Goal: Task Accomplishment & Management: Use online tool/utility

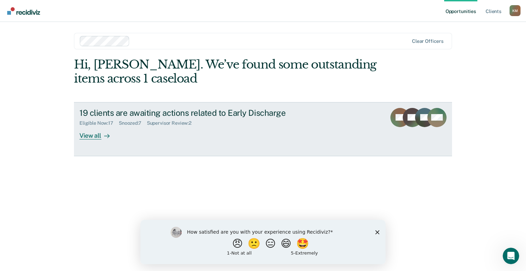
click at [89, 135] on div "View all" at bounding box center [98, 132] width 38 height 13
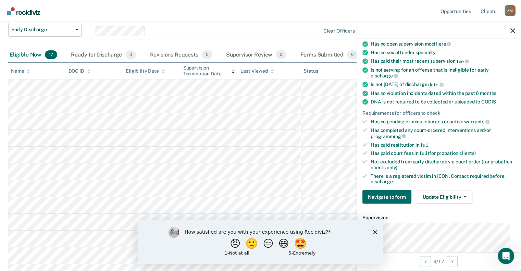
scroll to position [102, 0]
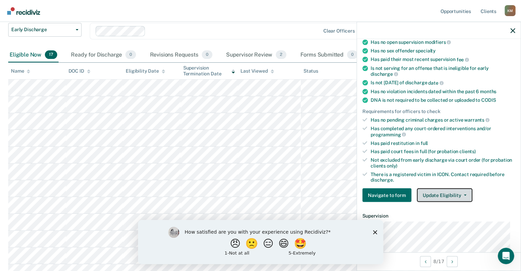
click at [464, 189] on button "Update Eligibility" at bounding box center [444, 195] width 55 height 14
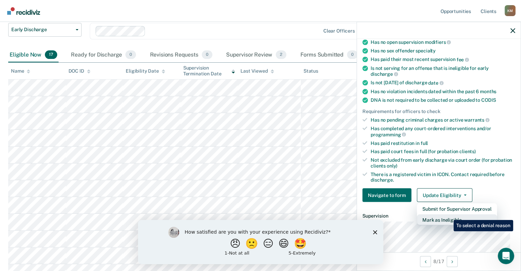
click at [448, 215] on button "Mark as Ineligible" at bounding box center [457, 219] width 80 height 11
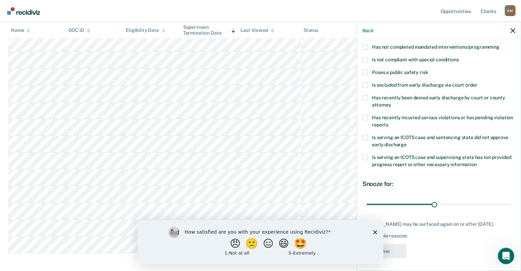
scroll to position [192, 0]
drag, startPoint x: 525, startPoint y: 168, endPoint x: 13, endPoint y: 13, distance: 535.0
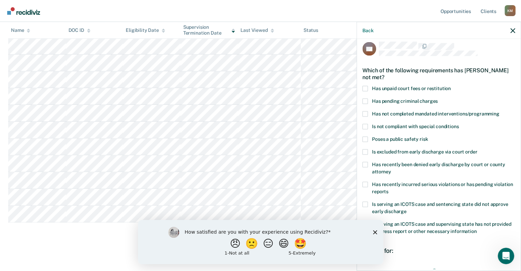
scroll to position [0, 0]
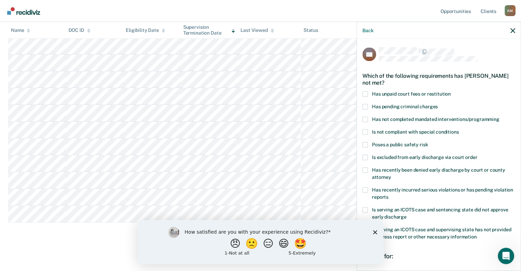
click at [367, 169] on span at bounding box center [364, 169] width 5 height 5
click at [391, 174] on input "Has recently been denied early discharge by court or county attorney" at bounding box center [391, 174] width 0 height 0
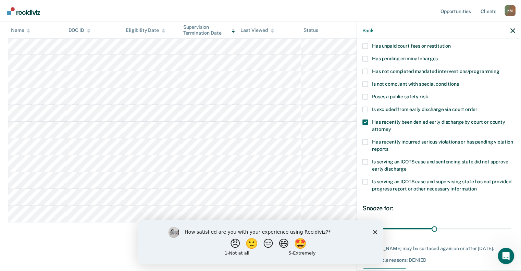
scroll to position [72, 0]
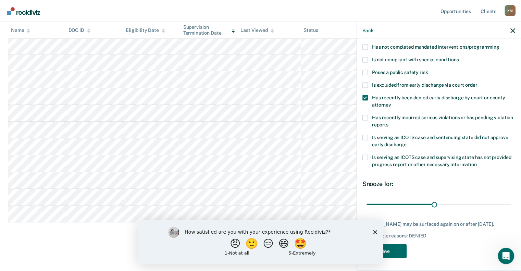
click at [375, 233] on polygon "Close survey" at bounding box center [374, 232] width 4 height 4
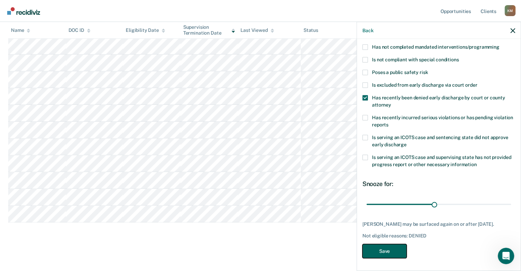
click at [385, 251] on button "Save" at bounding box center [384, 251] width 44 height 14
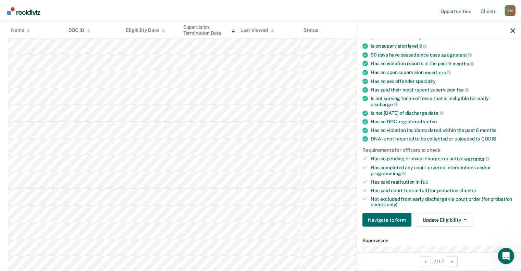
scroll to position [58, 0]
click at [458, 215] on button "Update Eligibility" at bounding box center [444, 220] width 55 height 14
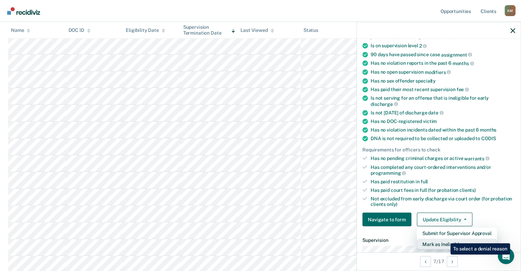
click at [445, 239] on button "Mark as Ineligible" at bounding box center [457, 244] width 80 height 11
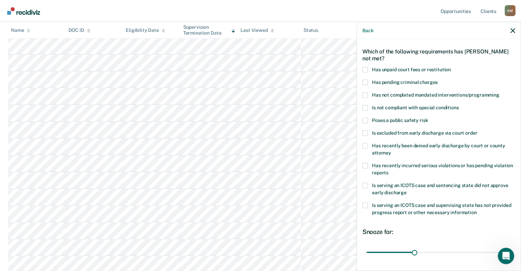
scroll to position [22, 0]
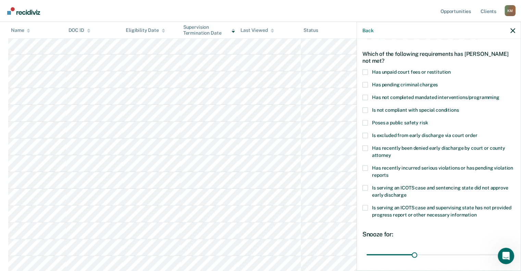
click at [366, 72] on span at bounding box center [364, 71] width 5 height 5
click at [450, 69] on input "Has unpaid court fees or restitution" at bounding box center [450, 69] width 0 height 0
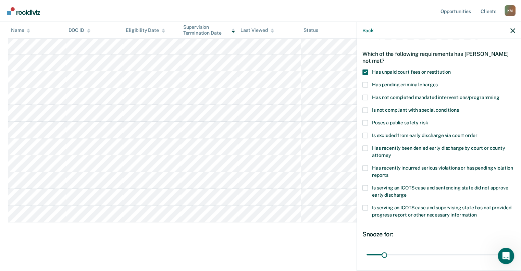
scroll to position [78, 0]
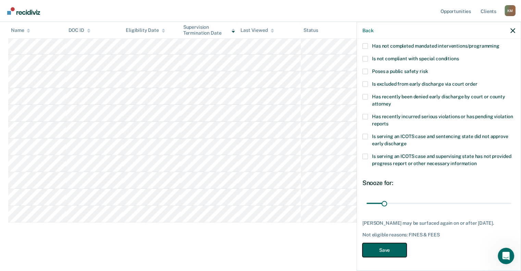
click at [386, 256] on button "Save" at bounding box center [384, 250] width 44 height 14
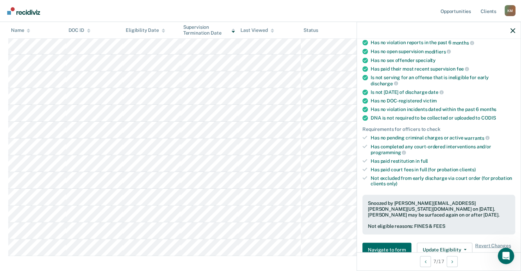
click at [434, 215] on div "Snoozed by [PERSON_NAME][EMAIL_ADDRESS][PERSON_NAME][US_STATE][DOMAIN_NAME] on …" at bounding box center [438, 215] width 153 height 40
click at [463, 249] on icon "button" at bounding box center [464, 249] width 3 height 1
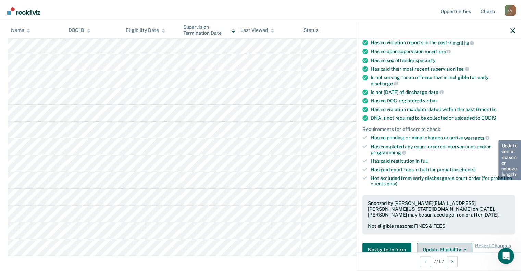
scroll to position [193, 0]
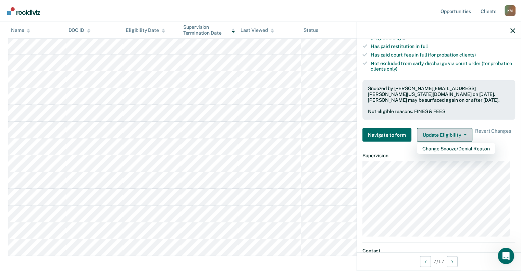
click at [464, 130] on button "Update Eligibility" at bounding box center [444, 135] width 55 height 14
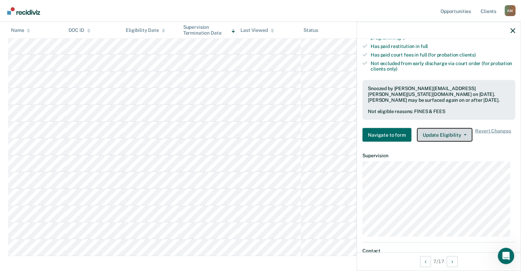
click at [464, 130] on button "Update Eligibility" at bounding box center [444, 135] width 55 height 14
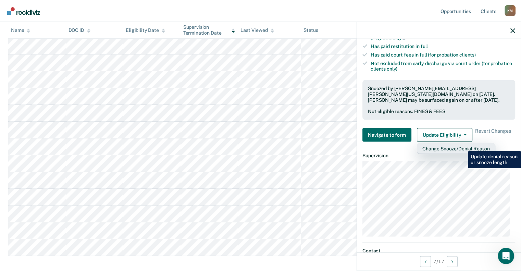
click at [462, 146] on button "Change Snooze/Denial Reason" at bounding box center [456, 148] width 78 height 11
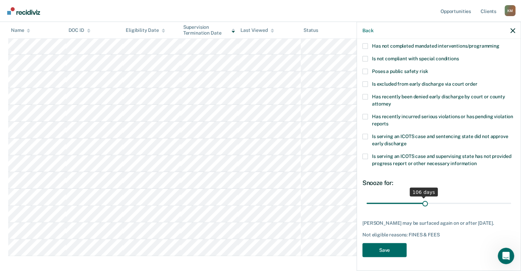
scroll to position [72, 0]
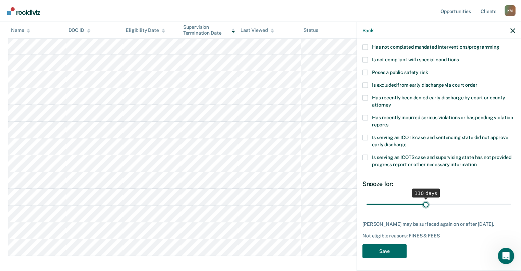
drag, startPoint x: 381, startPoint y: 196, endPoint x: 423, endPoint y: 195, distance: 41.8
type input "110"
click at [423, 198] on input "range" at bounding box center [438, 204] width 144 height 12
click at [390, 248] on button "Save" at bounding box center [384, 251] width 44 height 14
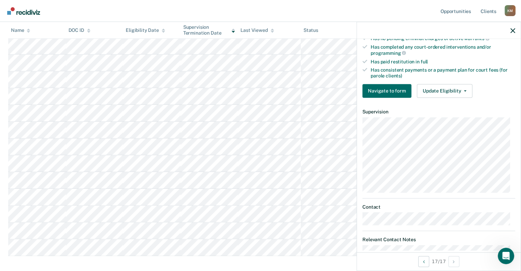
scroll to position [203, 0]
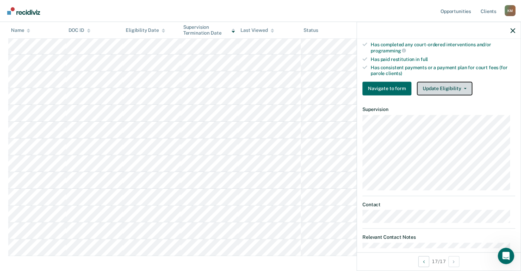
click at [446, 85] on button "Update Eligibility" at bounding box center [444, 88] width 55 height 14
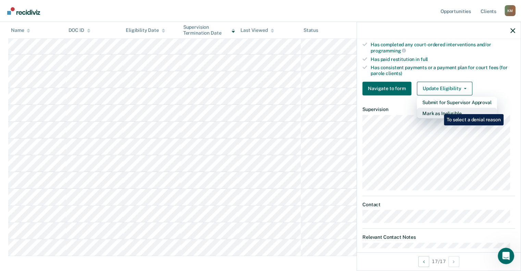
click at [438, 109] on button "Mark as Ineligible" at bounding box center [457, 112] width 80 height 11
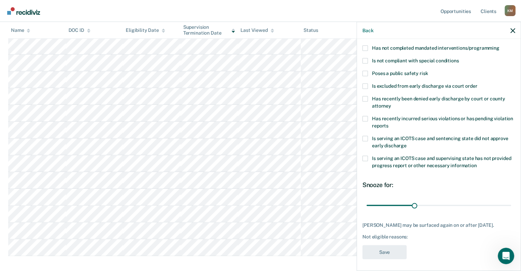
scroll to position [72, 0]
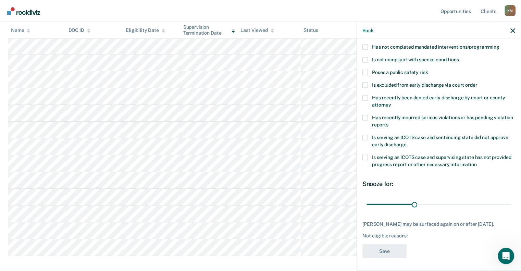
click at [365, 84] on span at bounding box center [364, 84] width 5 height 5
click at [477, 82] on input "Is excluded from early discharge via court order" at bounding box center [477, 82] width 0 height 0
click at [416, 202] on input "range" at bounding box center [438, 204] width 144 height 12
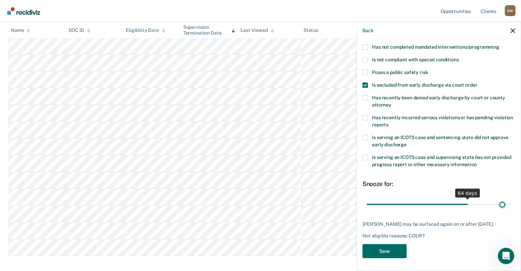
drag, startPoint x: 416, startPoint y: 202, endPoint x: 497, endPoint y: 212, distance: 82.0
type input "86"
click at [497, 210] on input "range" at bounding box center [438, 204] width 144 height 12
click at [378, 247] on button "Save" at bounding box center [384, 251] width 44 height 14
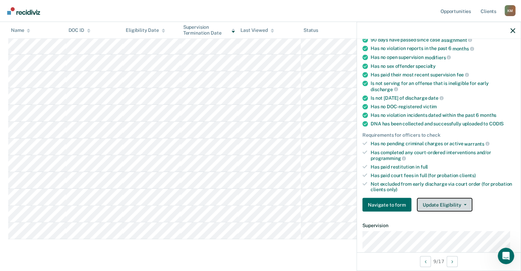
click at [442, 203] on button "Update Eligibility" at bounding box center [444, 205] width 55 height 14
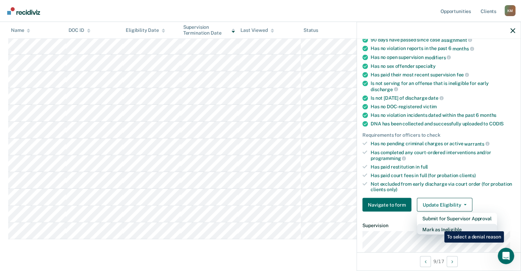
click at [439, 226] on button "Mark as Ineligible" at bounding box center [457, 229] width 80 height 11
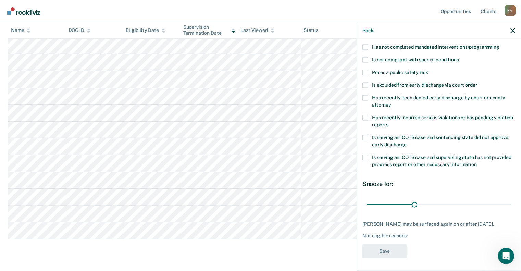
click at [362, 136] on span at bounding box center [364, 137] width 5 height 5
click at [406, 142] on input "Is serving an ICOTS case and sentencing state did not approve early discharge" at bounding box center [406, 142] width 0 height 0
click at [379, 248] on button "Save" at bounding box center [384, 251] width 44 height 14
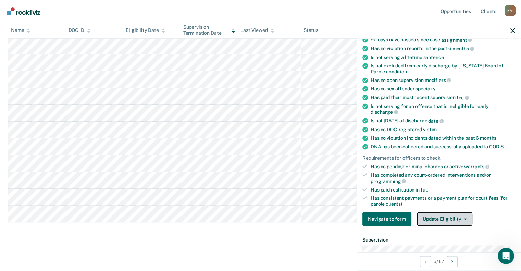
click at [443, 215] on button "Update Eligibility" at bounding box center [444, 219] width 55 height 14
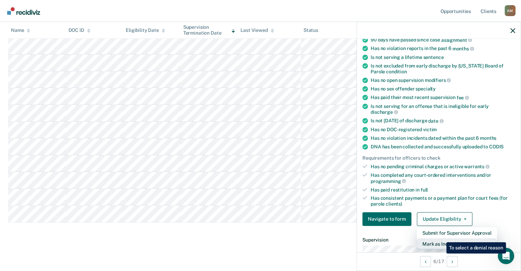
click at [441, 238] on button "Mark as Ineligible" at bounding box center [457, 243] width 80 height 11
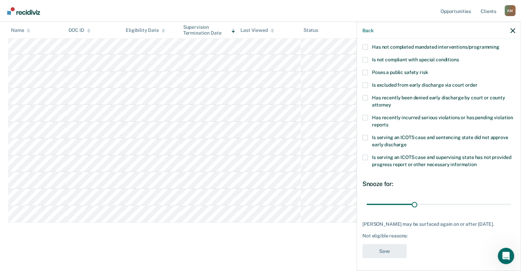
scroll to position [0, 0]
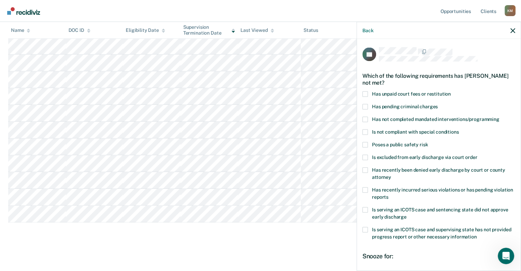
click at [365, 91] on span at bounding box center [364, 93] width 5 height 5
click at [450, 91] on input "Has unpaid court fees or restitution" at bounding box center [450, 91] width 0 height 0
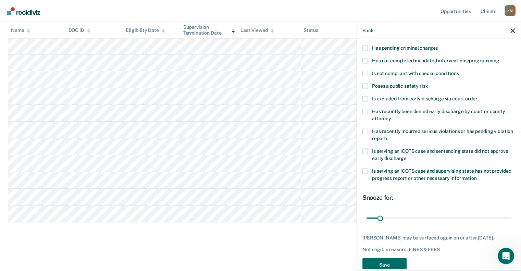
scroll to position [72, 0]
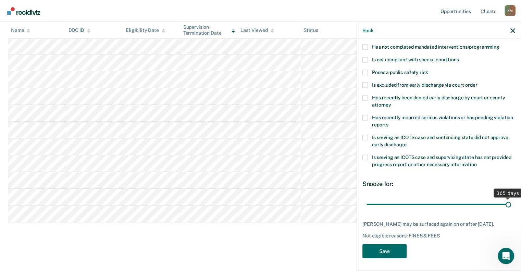
drag, startPoint x: 378, startPoint y: 202, endPoint x: 525, endPoint y: 202, distance: 147.5
type input "365"
click at [511, 202] on input "range" at bounding box center [438, 204] width 144 height 12
click at [392, 254] on button "Save" at bounding box center [384, 251] width 44 height 14
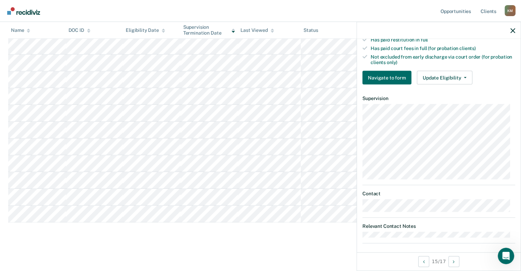
scroll to position [201, 0]
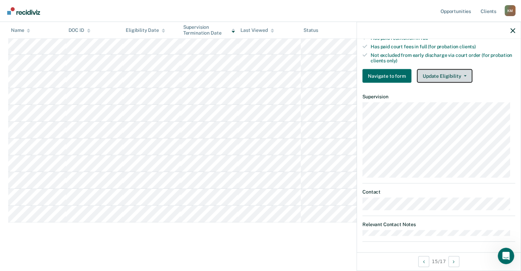
click at [456, 69] on button "Update Eligibility" at bounding box center [444, 76] width 55 height 14
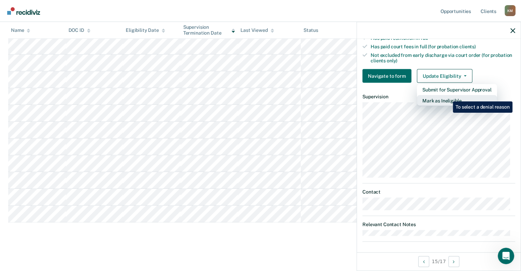
click at [447, 96] on button "Mark as Ineligible" at bounding box center [457, 100] width 80 height 11
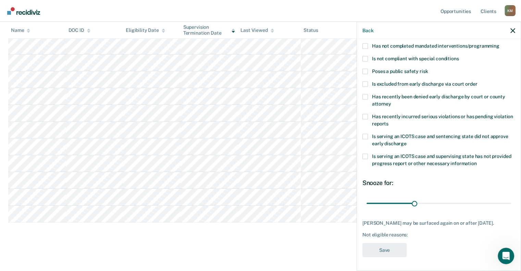
scroll to position [0, 0]
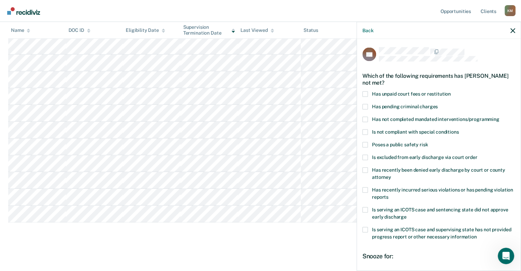
click at [366, 92] on span at bounding box center [364, 93] width 5 height 5
click at [450, 91] on input "Has unpaid court fees or restitution" at bounding box center [450, 91] width 0 height 0
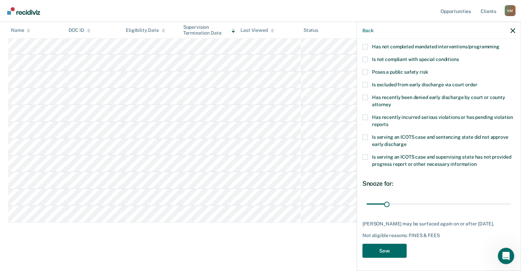
scroll to position [78, 0]
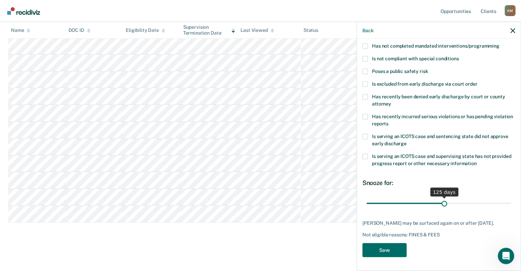
drag, startPoint x: 386, startPoint y: 197, endPoint x: 441, endPoint y: 201, distance: 55.3
type input "125"
click at [441, 201] on input "range" at bounding box center [438, 203] width 144 height 12
click at [387, 250] on button "Save" at bounding box center [384, 250] width 44 height 14
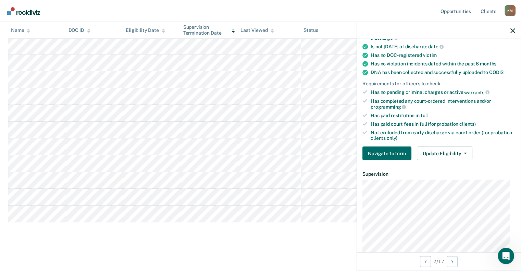
scroll to position [135, 0]
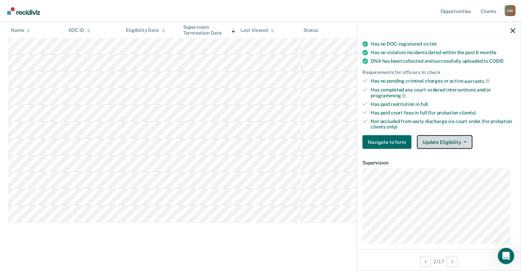
click at [453, 142] on button "Update Eligibility" at bounding box center [444, 142] width 55 height 14
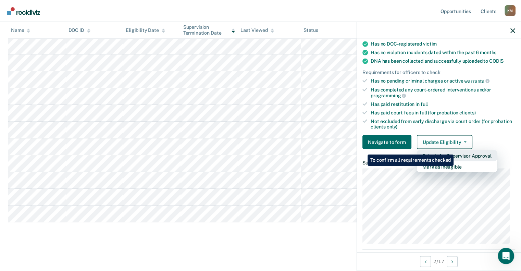
click at [454, 150] on button "Submit for Supervisor Approval" at bounding box center [457, 155] width 80 height 11
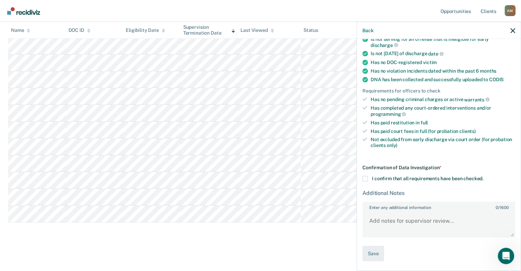
scroll to position [113, 0]
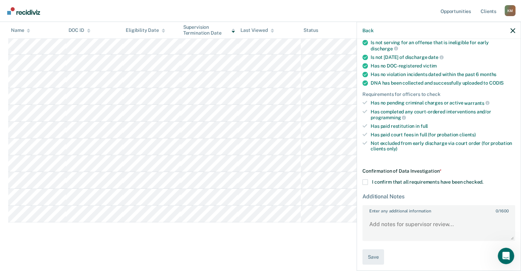
click at [362, 180] on span at bounding box center [364, 181] width 5 height 5
click at [483, 179] on input "I confirm that all requirements have been checked." at bounding box center [483, 179] width 0 height 0
click at [372, 252] on button "Save" at bounding box center [373, 256] width 22 height 15
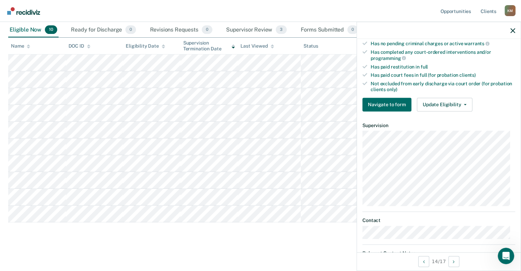
scroll to position [225, 0]
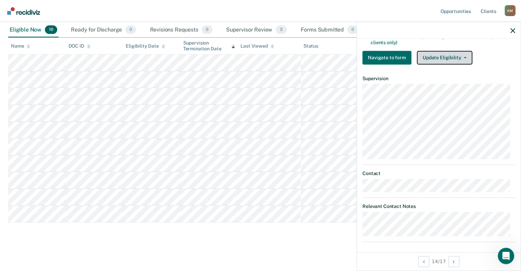
click at [444, 52] on button "Update Eligibility" at bounding box center [444, 58] width 55 height 14
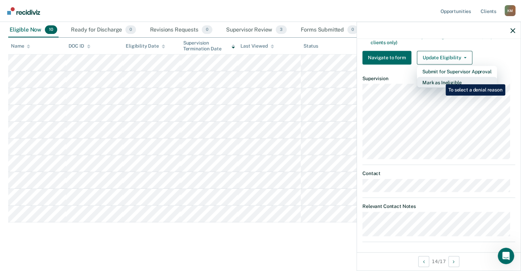
click at [439, 79] on button "Mark as Ineligible" at bounding box center [457, 82] width 80 height 11
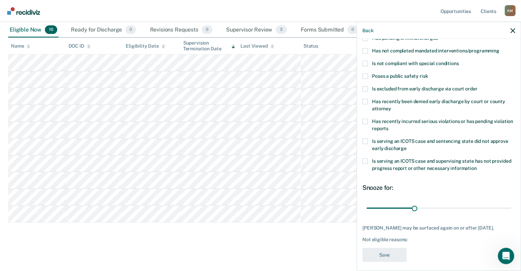
scroll to position [68, 0]
click at [363, 120] on span at bounding box center [364, 120] width 5 height 5
click at [388, 126] on input "Has recently incurred serious violations or has pending violation reports" at bounding box center [388, 126] width 0 height 0
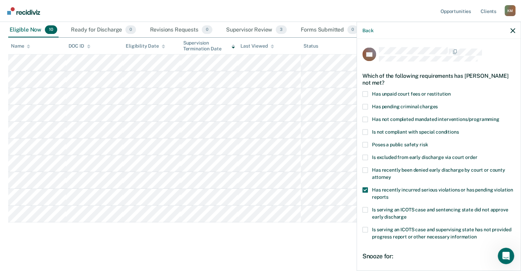
click at [364, 93] on span at bounding box center [364, 93] width 5 height 5
click at [450, 91] on input "Has unpaid court fees or restitution" at bounding box center [450, 91] width 0 height 0
click at [362, 104] on span at bounding box center [364, 106] width 5 height 5
click at [437, 104] on input "Has pending criminal charges" at bounding box center [437, 104] width 0 height 0
click at [367, 188] on span at bounding box center [364, 189] width 5 height 5
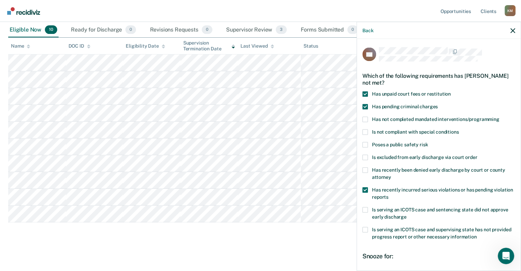
click at [388, 194] on input "Has recently incurred serious violations or has pending violation reports" at bounding box center [388, 194] width 0 height 0
click at [514, 144] on div "DS Which of the following requirements has [PERSON_NAME] not met? Has unpaid co…" at bounding box center [439, 154] width 164 height 230
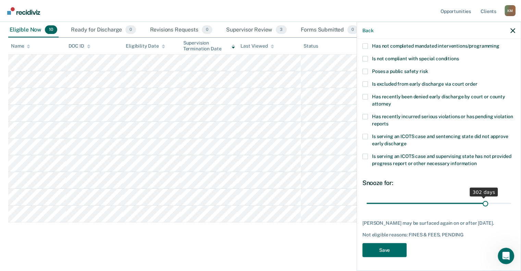
drag, startPoint x: 379, startPoint y: 197, endPoint x: 481, endPoint y: 202, distance: 101.8
type input "305"
click at [481, 202] on input "range" at bounding box center [438, 203] width 144 height 12
click at [381, 248] on button "Save" at bounding box center [384, 250] width 44 height 14
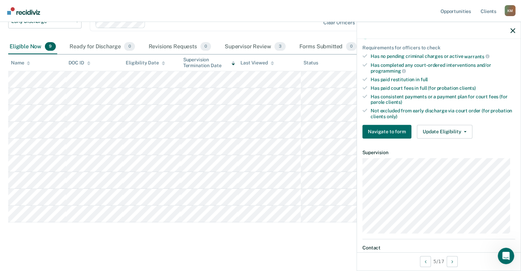
scroll to position [203, 0]
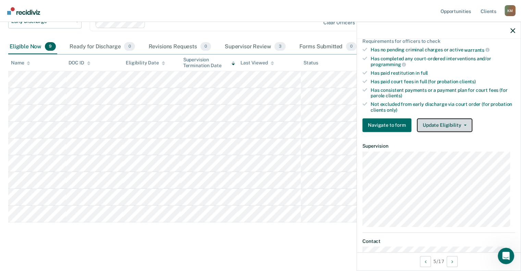
click at [446, 122] on button "Update Eligibility" at bounding box center [444, 125] width 55 height 14
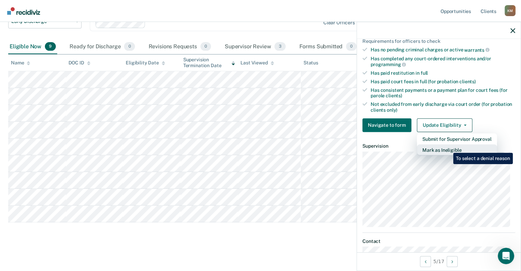
click at [448, 148] on button "Mark as Ineligible" at bounding box center [457, 149] width 80 height 11
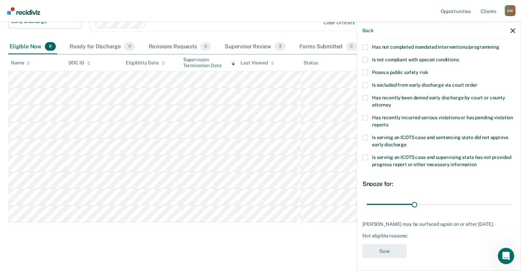
scroll to position [0, 0]
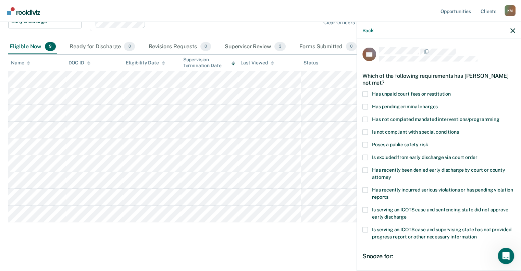
click at [363, 91] on span at bounding box center [364, 93] width 5 height 5
click at [450, 91] on input "Has unpaid court fees or restitution" at bounding box center [450, 91] width 0 height 0
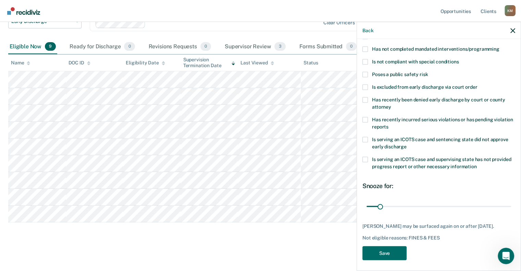
scroll to position [72, 0]
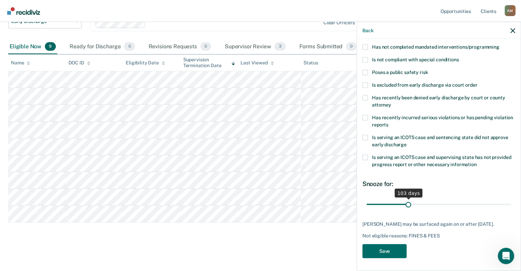
drag, startPoint x: 378, startPoint y: 205, endPoint x: 406, endPoint y: 209, distance: 28.7
type input "103"
click at [406, 209] on input "range" at bounding box center [438, 204] width 144 height 12
click at [381, 248] on button "Save" at bounding box center [384, 251] width 44 height 14
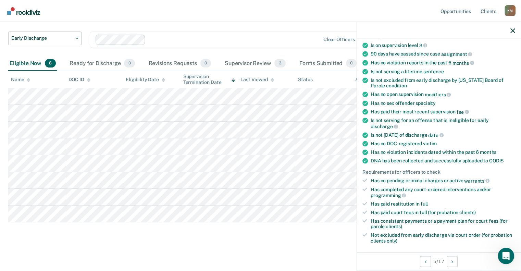
scroll to position [58, 0]
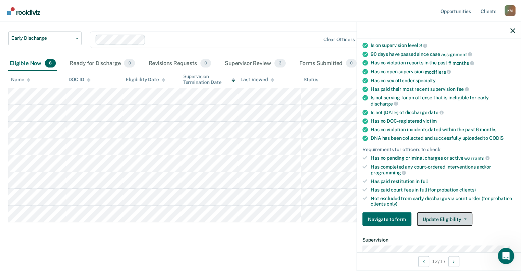
click at [435, 213] on button "Update Eligibility" at bounding box center [444, 219] width 55 height 14
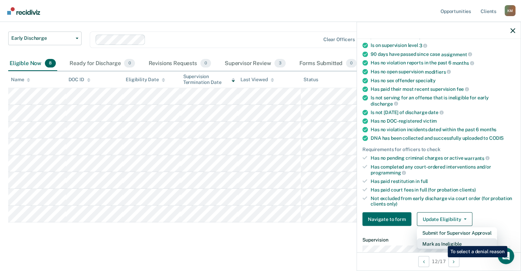
click at [442, 241] on button "Mark as Ineligible" at bounding box center [457, 243] width 80 height 11
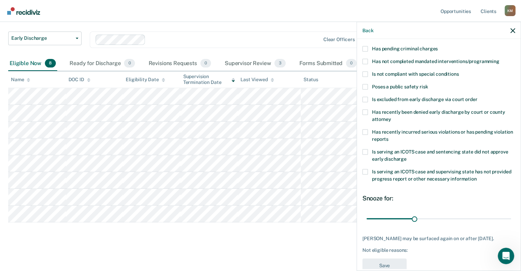
scroll to position [0, 0]
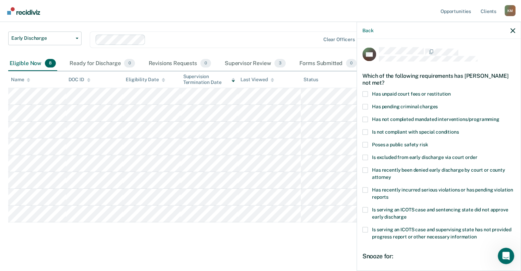
click at [366, 94] on span at bounding box center [364, 93] width 5 height 5
click at [450, 91] on input "Has unpaid court fees or restitution" at bounding box center [450, 91] width 0 height 0
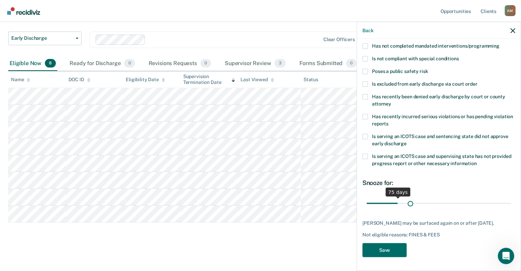
scroll to position [78, 0]
drag, startPoint x: 379, startPoint y: 196, endPoint x: 421, endPoint y: 199, distance: 42.2
type input "144"
click at [421, 199] on input "range" at bounding box center [438, 203] width 144 height 12
click at [384, 249] on button "Save" at bounding box center [384, 250] width 44 height 14
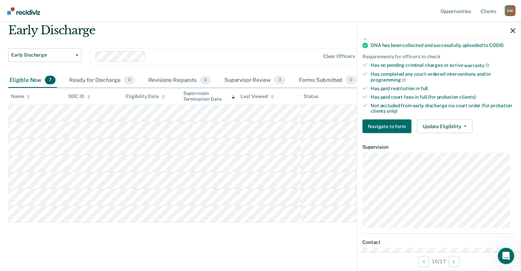
scroll to position [170, 0]
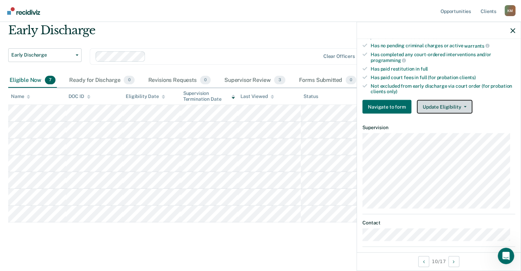
click at [449, 101] on button "Update Eligibility" at bounding box center [444, 107] width 55 height 14
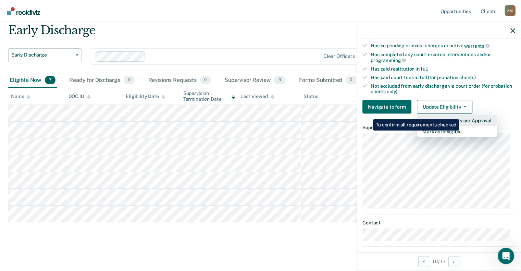
click at [460, 115] on button "Submit for Supervisor Approval" at bounding box center [457, 120] width 80 height 11
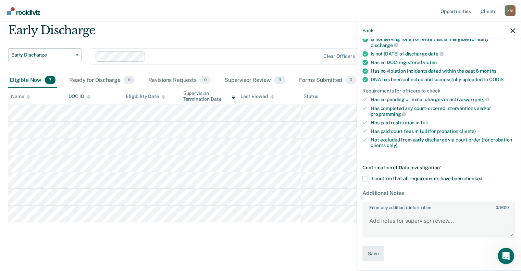
scroll to position [113, 0]
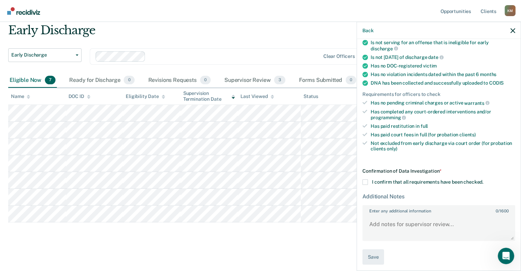
click at [363, 179] on span at bounding box center [364, 181] width 5 height 5
click at [483, 179] on input "I confirm that all requirements have been checked." at bounding box center [483, 179] width 0 height 0
click at [390, 217] on textarea "Enter any additional information 0 / 1600" at bounding box center [438, 227] width 151 height 25
click at [391, 226] on textarea "Child e" at bounding box center [438, 227] width 151 height 25
type textarea "C"
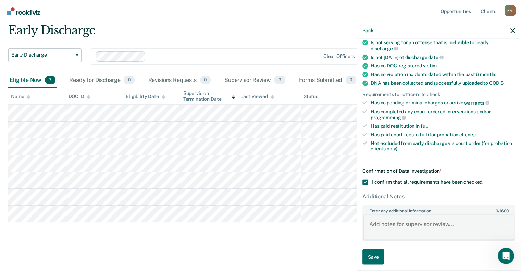
paste textarea "Child Endangerment-Registered Sex Offender"
click at [369, 220] on textarea "Child Endangerment-Registered Sex Offender" at bounding box center [438, 227] width 151 height 25
click at [442, 231] on textarea "Deferred Judgment on Child Endangerment-Registered Sex Offender" at bounding box center [438, 227] width 151 height 25
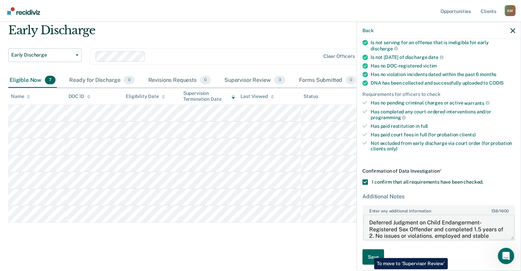
type textarea "Deferred Judgment on Child Endangerment-Registered Sex Offender and completed 1…"
click at [369, 253] on button "Save" at bounding box center [373, 256] width 22 height 15
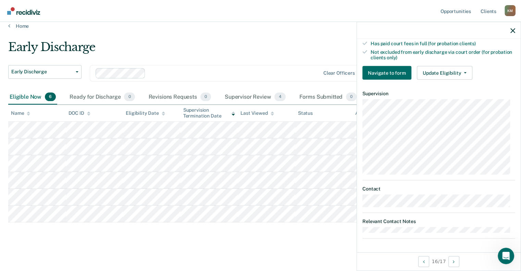
scroll to position [201, 0]
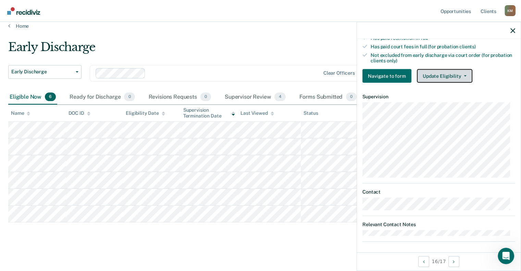
click at [436, 71] on button "Update Eligibility" at bounding box center [444, 76] width 55 height 14
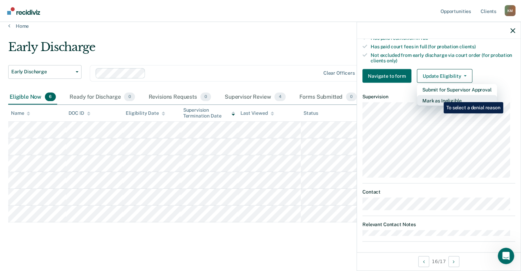
click at [438, 97] on button "Mark as Ineligible" at bounding box center [457, 100] width 80 height 11
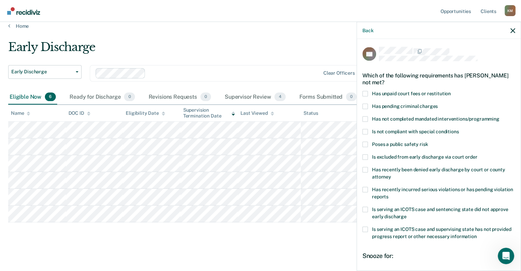
scroll to position [0, 0]
click at [364, 144] on span at bounding box center [364, 144] width 5 height 5
click at [428, 142] on input "Poses a public safety risk" at bounding box center [428, 142] width 0 height 0
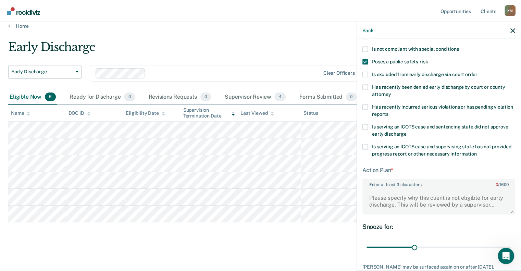
scroll to position [125, 0]
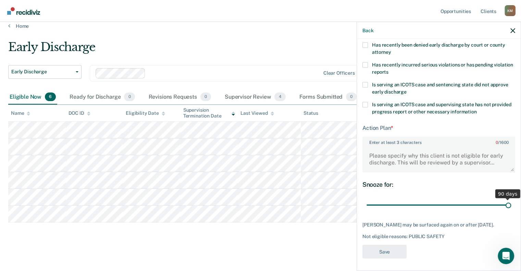
drag, startPoint x: 411, startPoint y: 203, endPoint x: 512, endPoint y: 206, distance: 101.0
click at [511, 206] on input "range" at bounding box center [438, 205] width 144 height 12
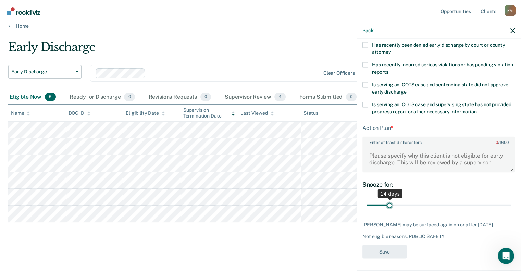
click at [388, 202] on input "range" at bounding box center [438, 205] width 144 height 12
click at [404, 202] on input "range" at bounding box center [438, 205] width 144 height 12
type input "90"
click at [504, 204] on input "range" at bounding box center [438, 205] width 144 height 12
click at [372, 150] on textarea "Enter at least 3 characters 0 / 1600" at bounding box center [438, 158] width 151 height 25
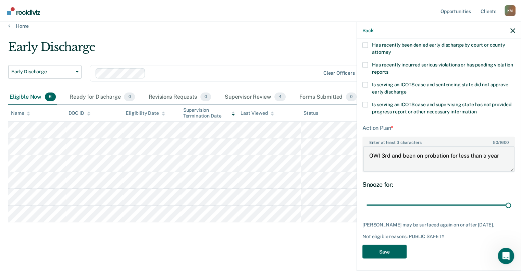
type textarea "OWI 3rd and been on probation for less than a year"
click at [380, 248] on button "Save" at bounding box center [384, 251] width 44 height 14
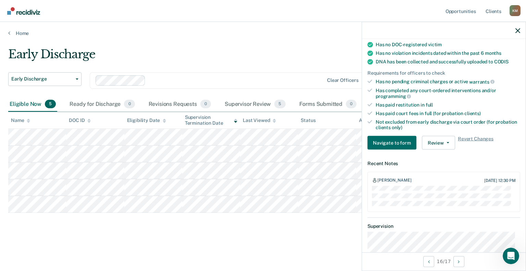
scroll to position [128, 0]
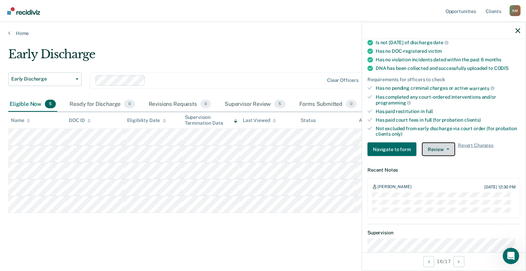
click at [444, 145] on button "Review" at bounding box center [438, 149] width 33 height 14
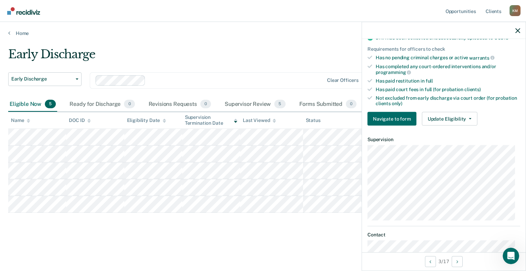
scroll to position [144, 0]
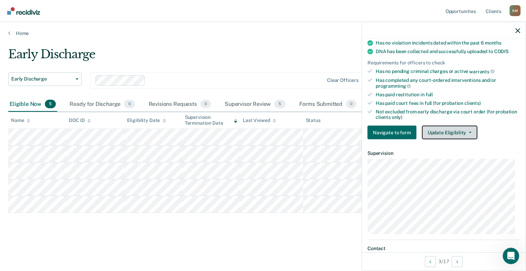
click at [469, 128] on button "Update Eligibility" at bounding box center [449, 133] width 55 height 14
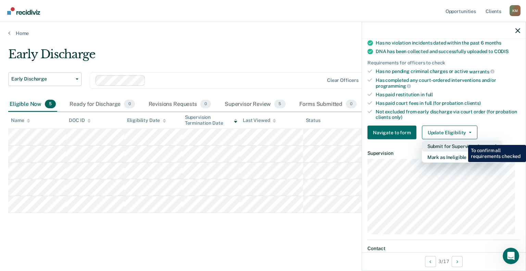
click at [463, 141] on button "Submit for Supervisor Approval" at bounding box center [462, 146] width 80 height 11
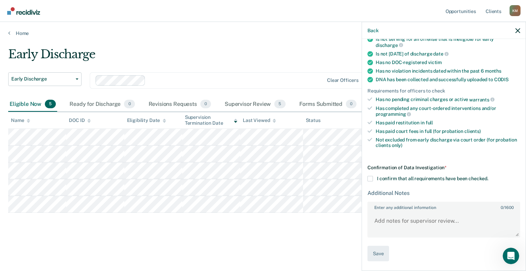
scroll to position [113, 0]
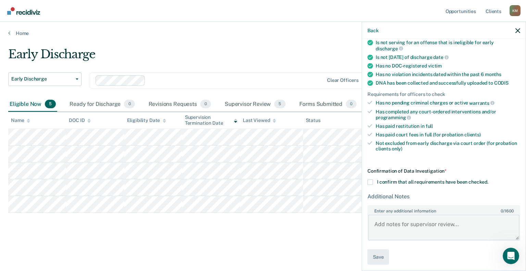
click at [383, 219] on textarea "Enter any additional information 0 / 1600" at bounding box center [443, 227] width 151 height 25
click at [372, 179] on span at bounding box center [369, 181] width 5 height 5
click at [488, 179] on input "I confirm that all requirements have been checked." at bounding box center [488, 179] width 0 height 0
click at [380, 217] on textarea "Enter any additional information 0 / 1600" at bounding box center [443, 227] width 151 height 25
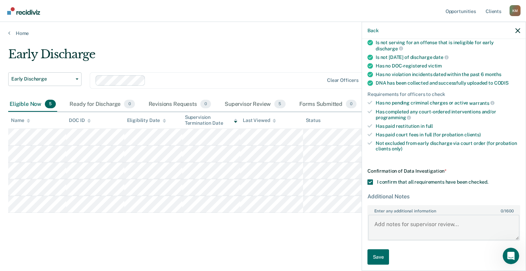
paste textarea "6700362"
click at [404, 220] on textarea "6700362" at bounding box center [443, 227] width 151 height 25
type textarea "6"
click at [404, 220] on textarea "W" at bounding box center [443, 227] width 151 height 25
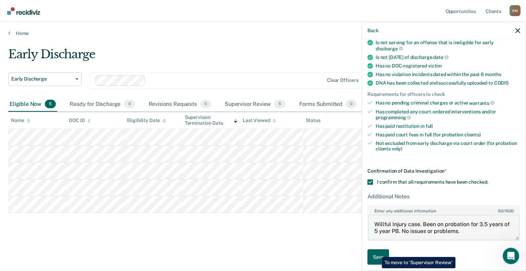
type textarea "Willful Injury case. Been on probation for 3.5 years of 5 year PB. No issues or…"
click at [377, 252] on button "Save" at bounding box center [378, 256] width 22 height 15
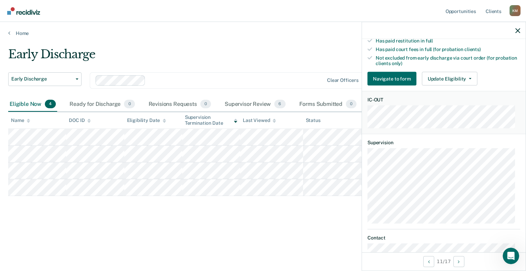
scroll to position [200, 0]
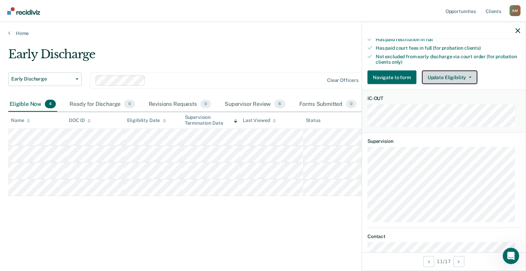
click at [464, 72] on button "Update Eligibility" at bounding box center [449, 78] width 55 height 14
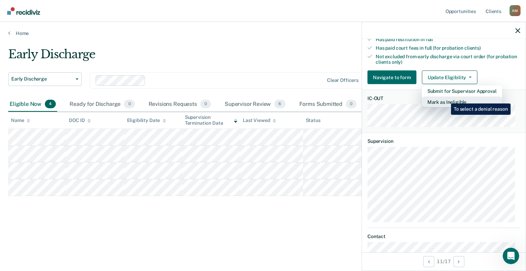
click at [446, 98] on button "Mark as Ineligible" at bounding box center [462, 102] width 80 height 11
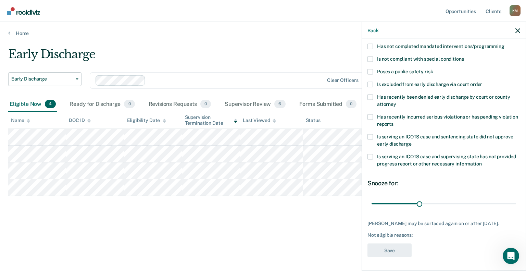
click at [446, 98] on span "Has recently been denied early discharge by court or county attorney" at bounding box center [443, 100] width 133 height 13
click at [396, 101] on input "Has recently been denied early discharge by court or county attorney" at bounding box center [396, 101] width 0 height 0
click at [372, 155] on span at bounding box center [369, 156] width 5 height 5
click at [482, 162] on input "Is serving an ICOTS case and supervising state has not provided progress report…" at bounding box center [482, 162] width 0 height 0
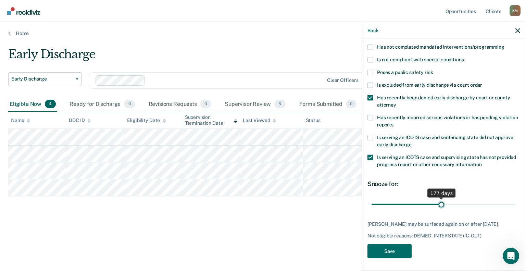
type input "177"
click at [438, 205] on input "range" at bounding box center [443, 204] width 144 height 12
click at [391, 254] on button "Save" at bounding box center [389, 251] width 44 height 14
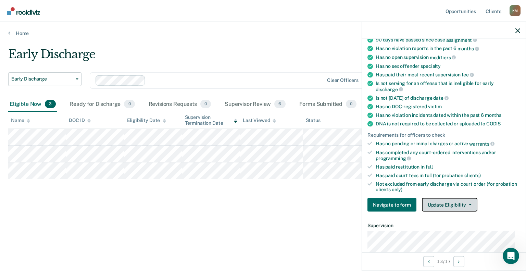
click at [451, 201] on button "Update Eligibility" at bounding box center [449, 205] width 55 height 14
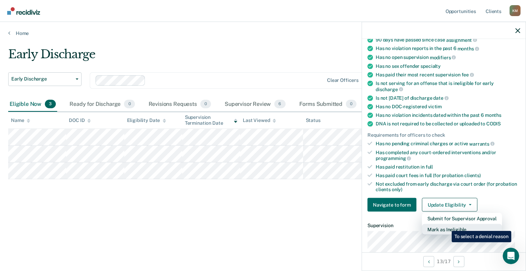
click at [446, 226] on button "Mark as Ineligible" at bounding box center [462, 229] width 80 height 11
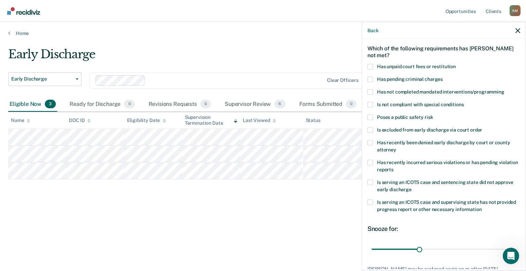
scroll to position [33, 0]
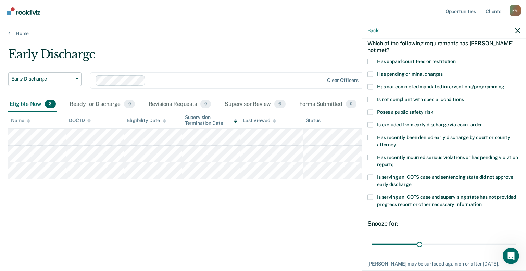
click at [373, 112] on label "Poses a public safety risk" at bounding box center [443, 112] width 153 height 7
click at [433, 109] on input "Poses a public safety risk" at bounding box center [433, 109] width 0 height 0
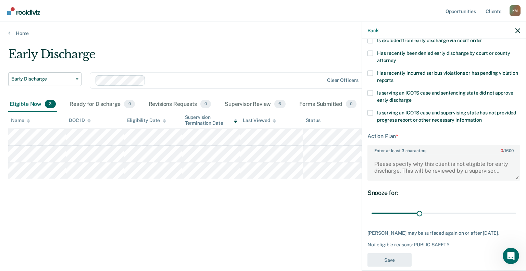
scroll to position [125, 0]
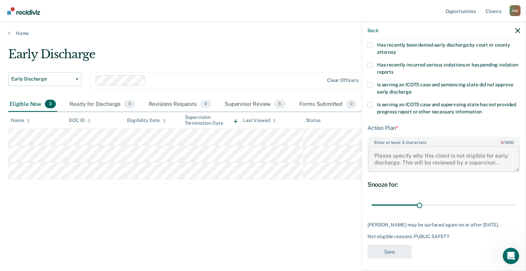
click at [379, 149] on textarea "Enter at least 3 characters 0 / 1600" at bounding box center [443, 158] width 151 height 25
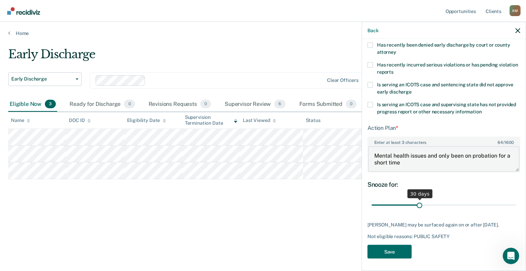
type textarea "Mental health issues and only been on probation for a short time"
click at [437, 203] on input "range" at bounding box center [443, 205] width 144 height 12
type input "77"
click at [488, 204] on input "range" at bounding box center [443, 205] width 144 height 12
click at [387, 251] on button "Save" at bounding box center [389, 251] width 44 height 14
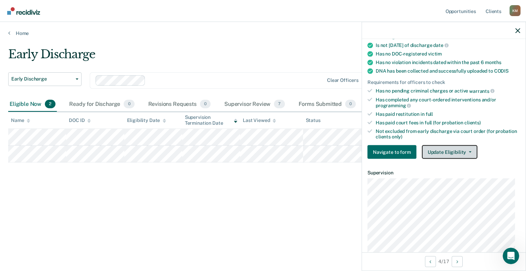
click at [462, 150] on button "Update Eligibility" at bounding box center [449, 152] width 55 height 14
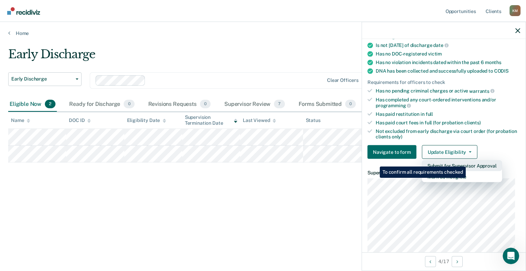
click at [467, 161] on button "Submit for Supervisor Approval" at bounding box center [462, 165] width 80 height 11
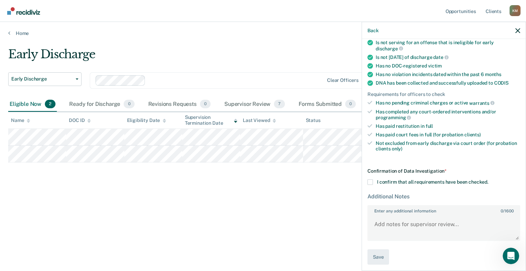
click at [371, 179] on span at bounding box center [369, 181] width 5 height 5
click at [488, 179] on input "I confirm that all requirements have been checked." at bounding box center [488, 179] width 0 height 0
click at [388, 219] on textarea "Enter any additional information 0 / 1600" at bounding box center [443, 227] width 151 height 25
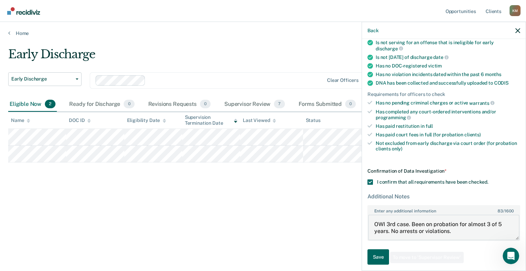
type textarea "OWI 3rd case. Been on probation for almost 3 of 5 years. No arrests or violatio…"
click at [377, 249] on button "Save" at bounding box center [378, 256] width 22 height 15
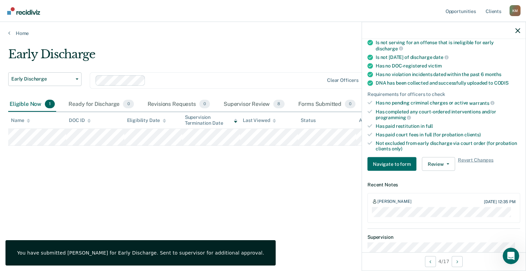
scroll to position [136, 0]
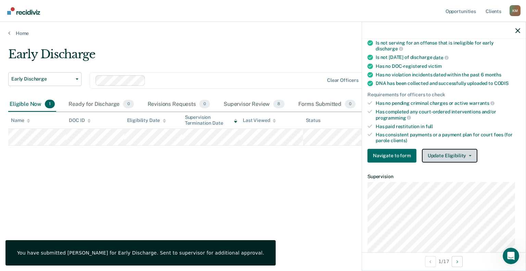
click at [459, 153] on button "Update Eligibility" at bounding box center [449, 156] width 55 height 14
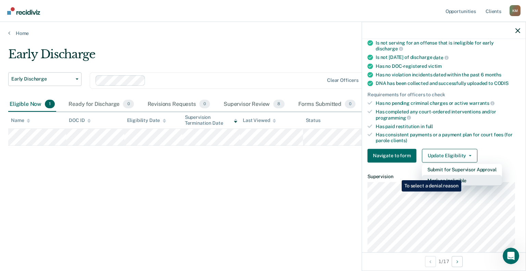
click at [462, 175] on button "Mark as Ineligible" at bounding box center [462, 180] width 80 height 11
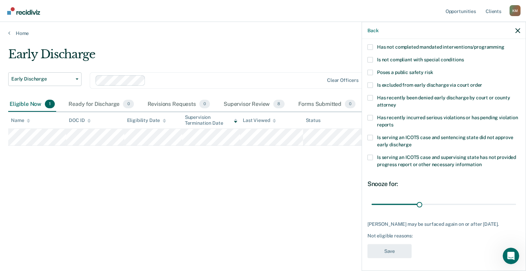
scroll to position [0, 0]
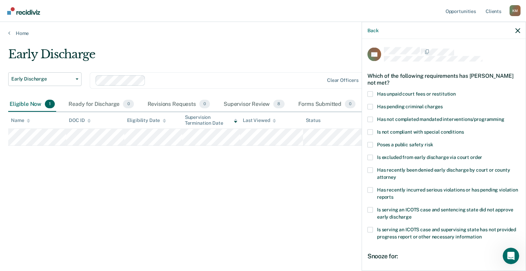
click at [374, 91] on label "Has unpaid court fees or restitution" at bounding box center [443, 94] width 153 height 7
click at [456, 91] on input "Has unpaid court fees or restitution" at bounding box center [456, 91] width 0 height 0
drag, startPoint x: 525, startPoint y: 84, endPoint x: 521, endPoint y: 166, distance: 82.9
click at [521, 166] on div "Back AB Which of the following requirements has [PERSON_NAME] not met? Has unpa…" at bounding box center [443, 146] width 164 height 249
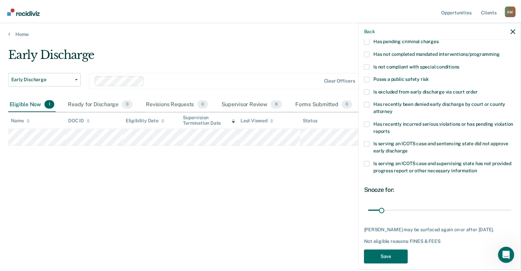
scroll to position [72, 0]
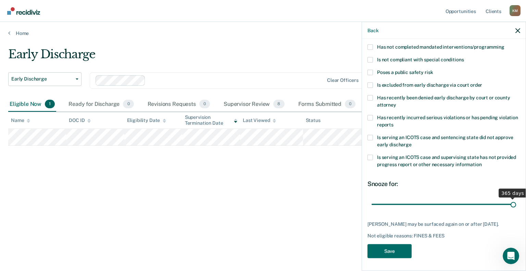
drag, startPoint x: 385, startPoint y: 203, endPoint x: 512, endPoint y: 212, distance: 127.6
type input "365"
click at [512, 210] on input "range" at bounding box center [443, 204] width 144 height 12
click at [392, 255] on button "Save" at bounding box center [389, 251] width 44 height 14
